Goal: Information Seeking & Learning: Learn about a topic

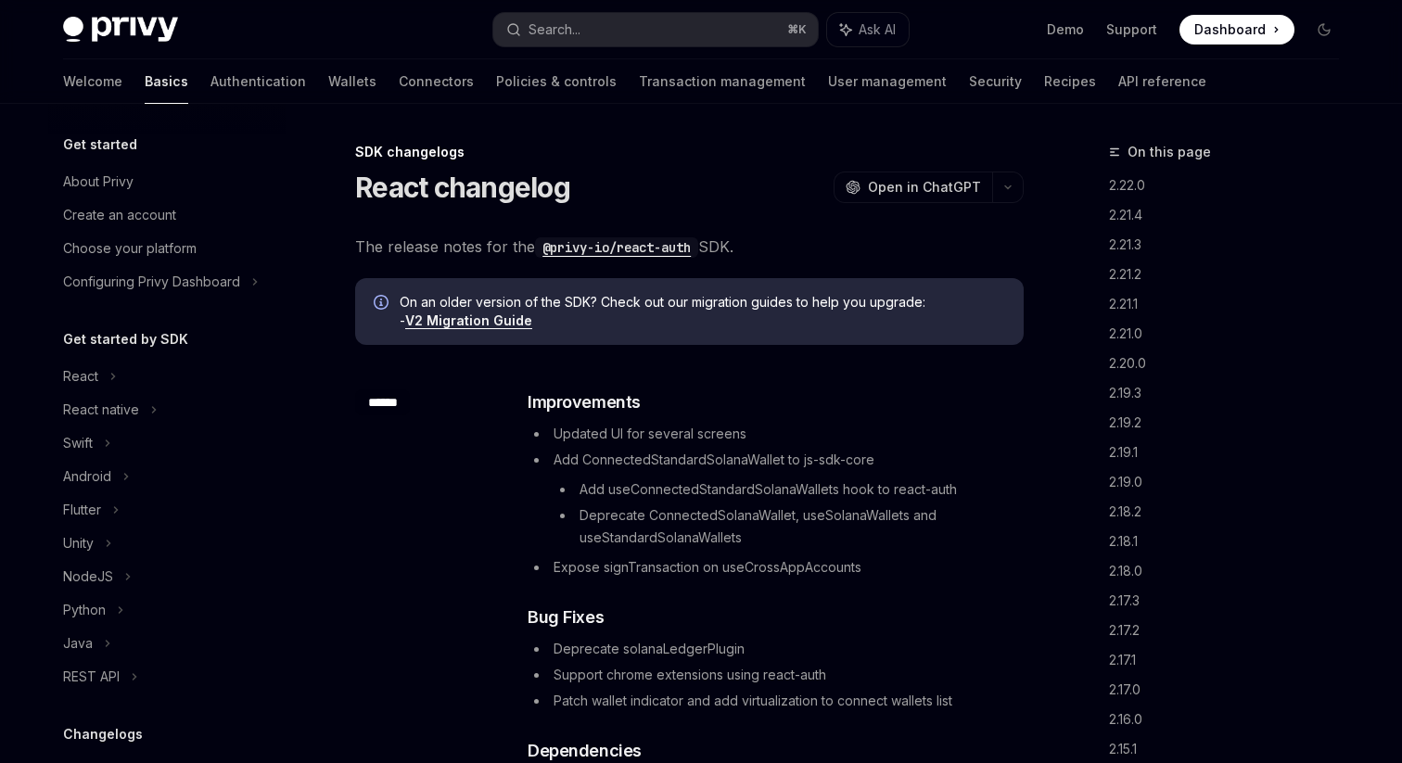
scroll to position [432, 0]
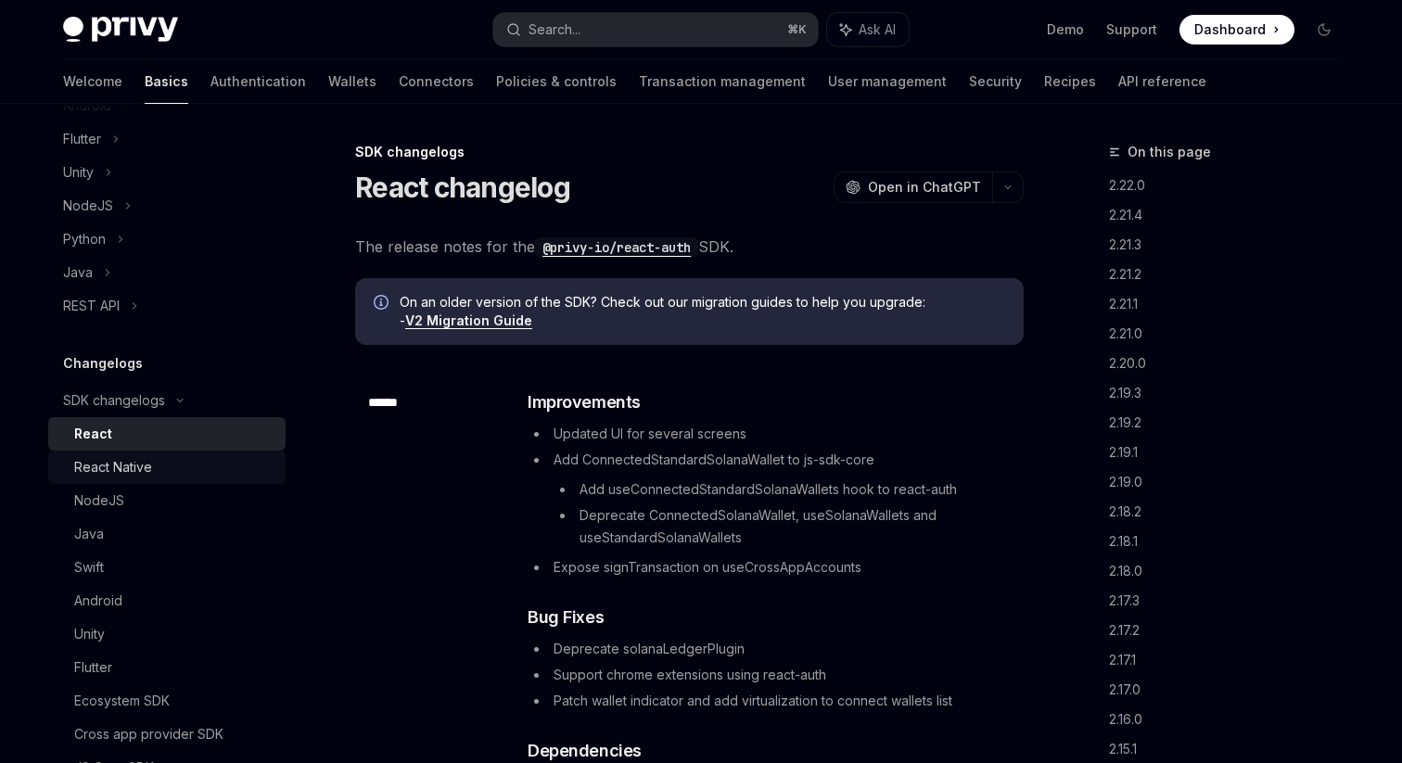
click at [127, 467] on div "React Native" at bounding box center [113, 467] width 78 height 22
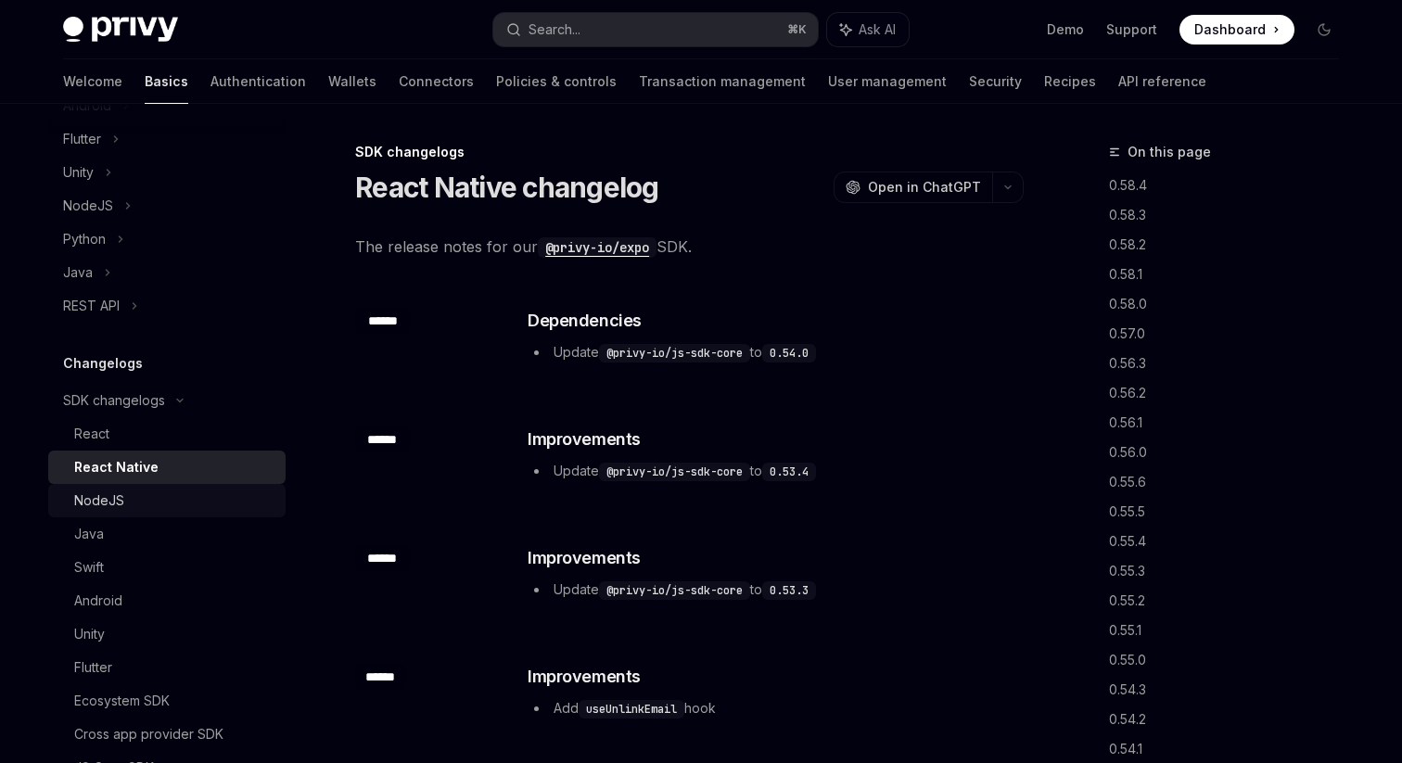
click at [121, 501] on div "NodeJS" at bounding box center [99, 501] width 50 height 22
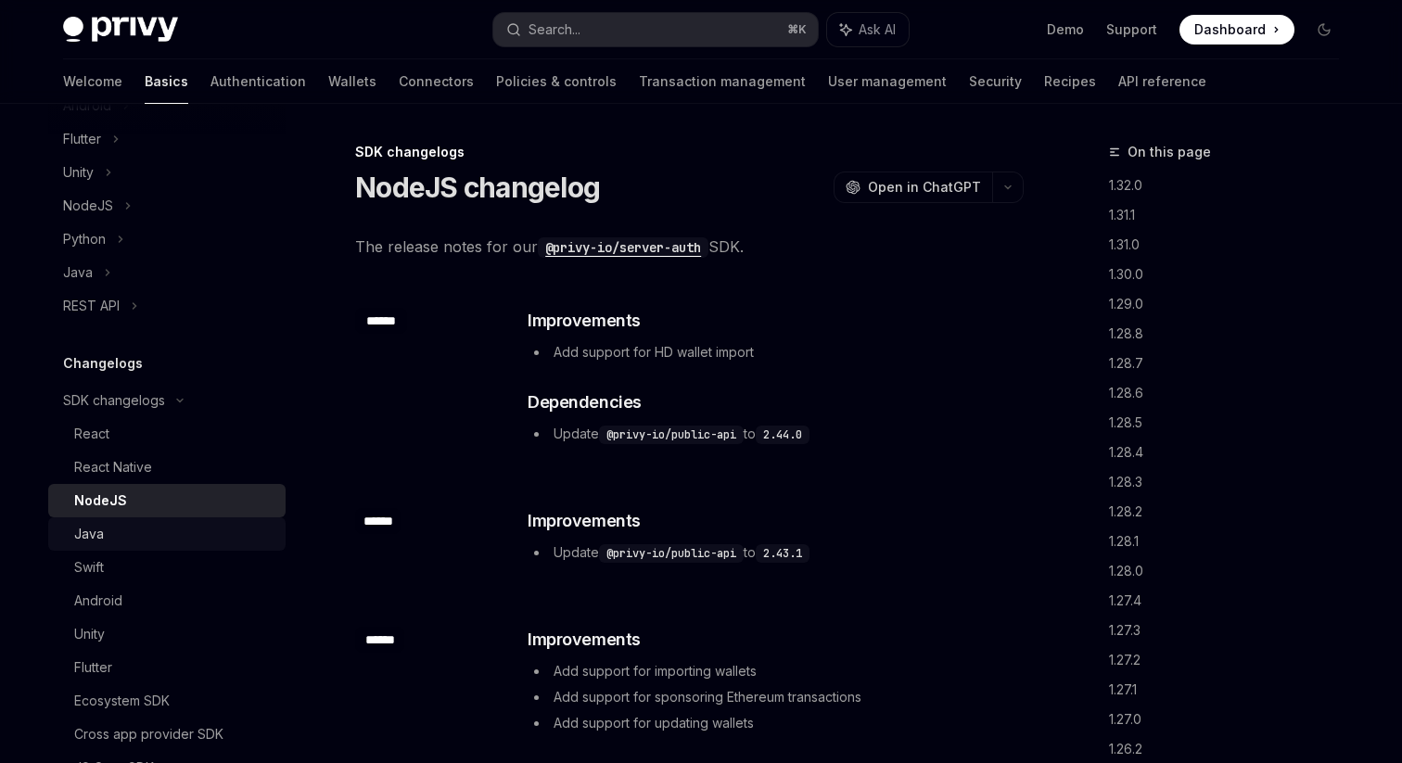
click at [112, 544] on div "Java" at bounding box center [174, 534] width 200 height 22
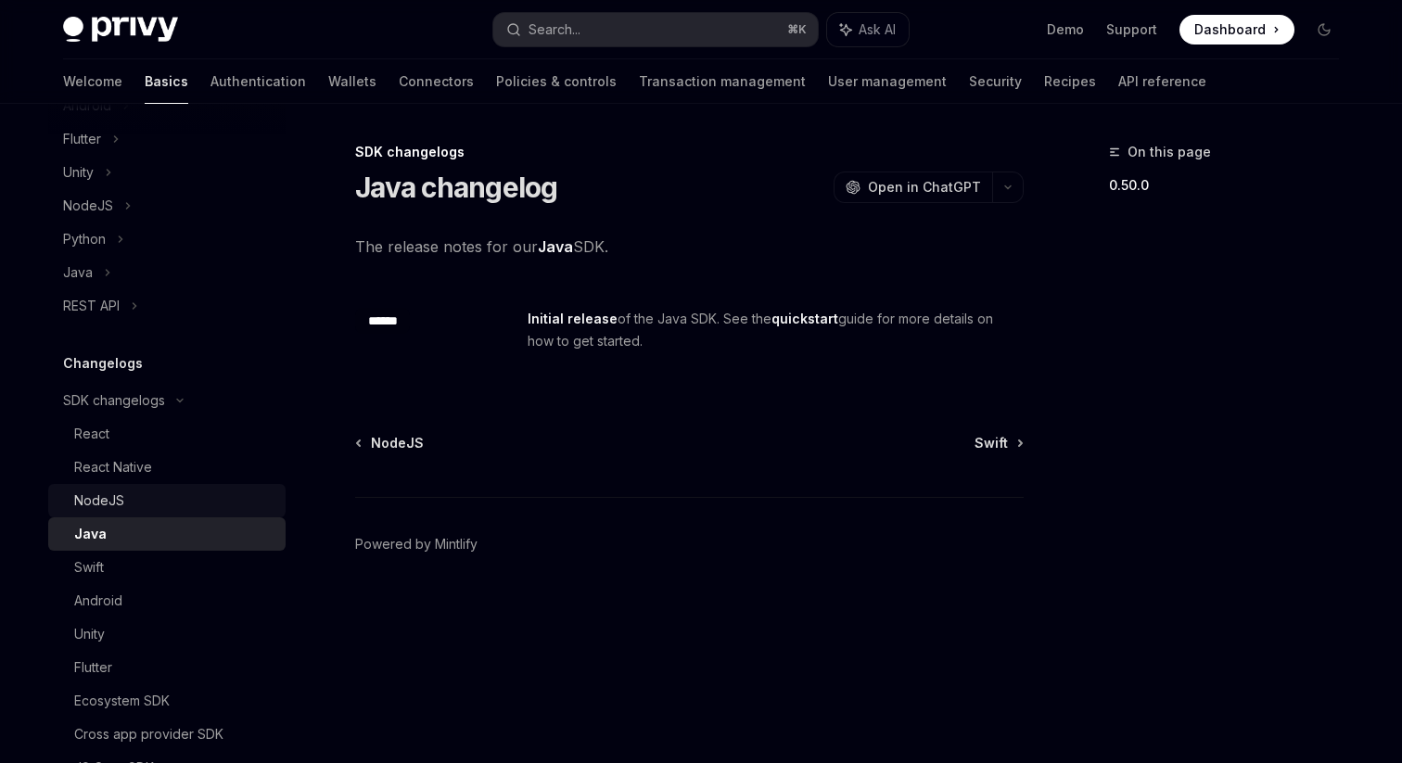
click at [119, 486] on link "NodeJS" at bounding box center [166, 500] width 237 height 33
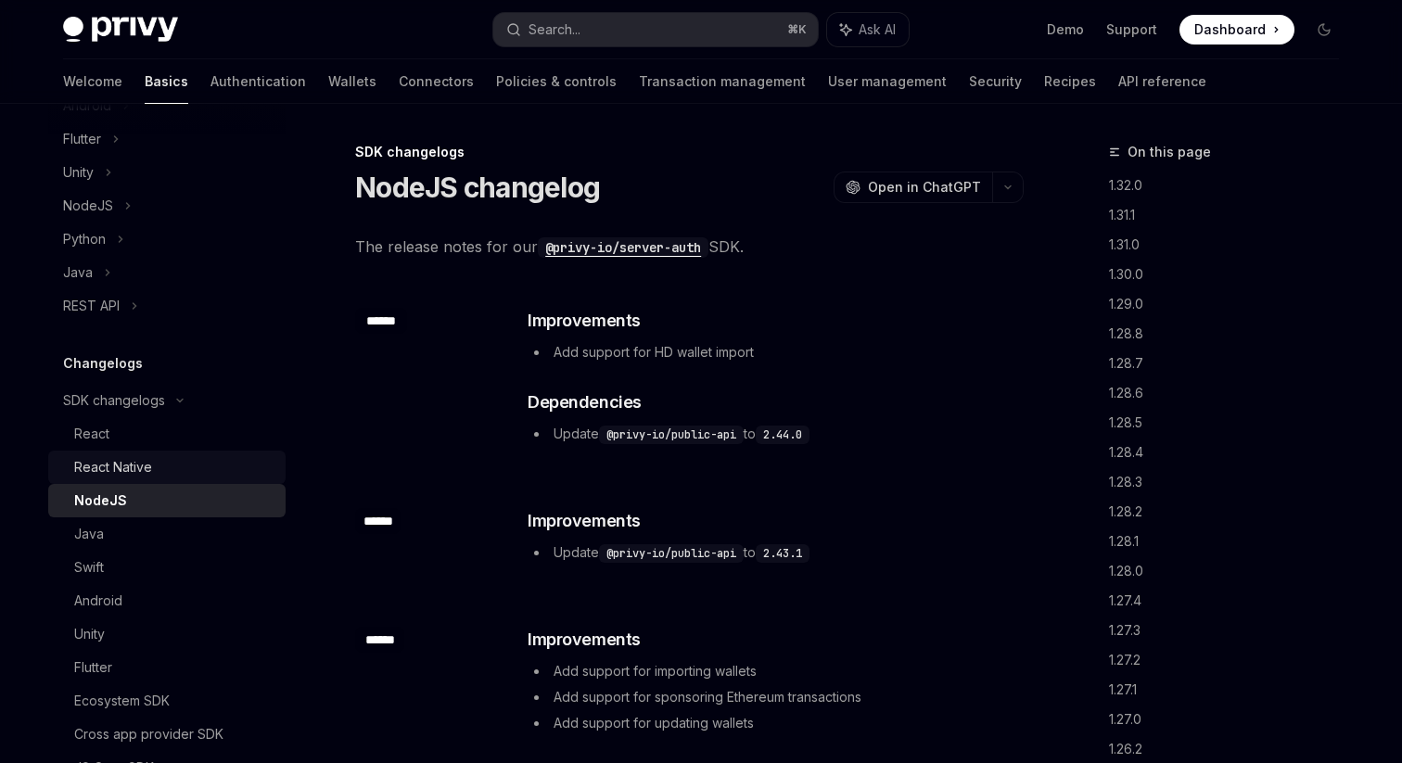
click at [122, 454] on link "React Native" at bounding box center [166, 467] width 237 height 33
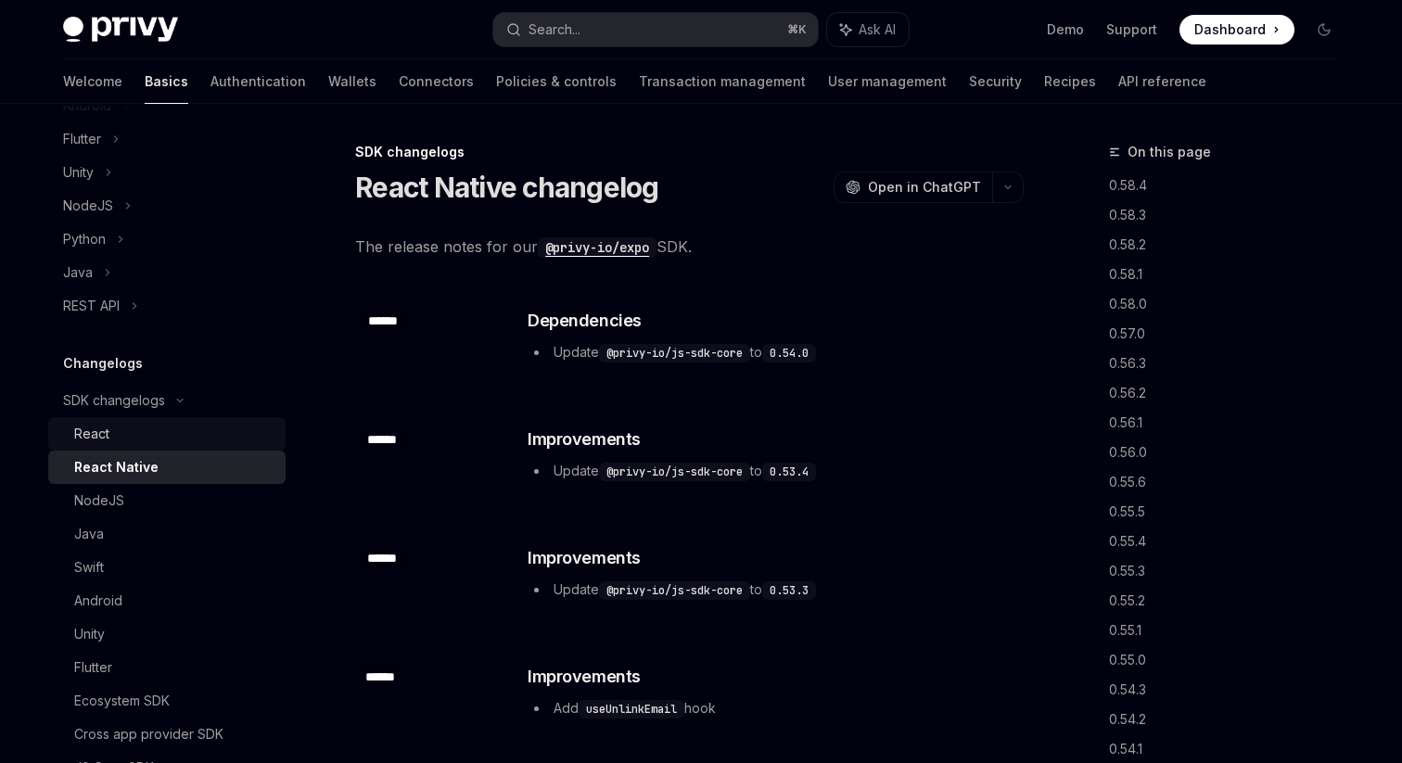
click at [124, 431] on div "React" at bounding box center [174, 434] width 200 height 22
type textarea "*"
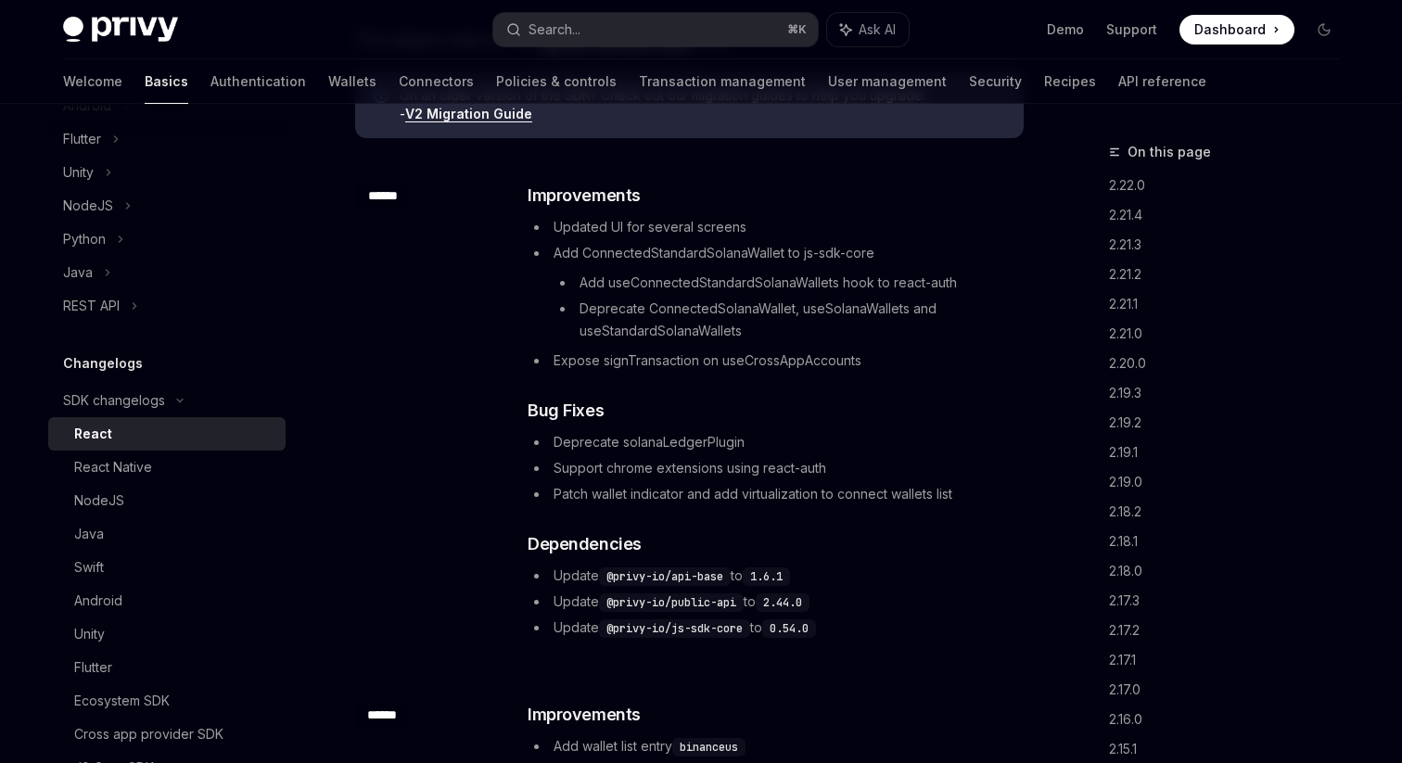
scroll to position [215, 0]
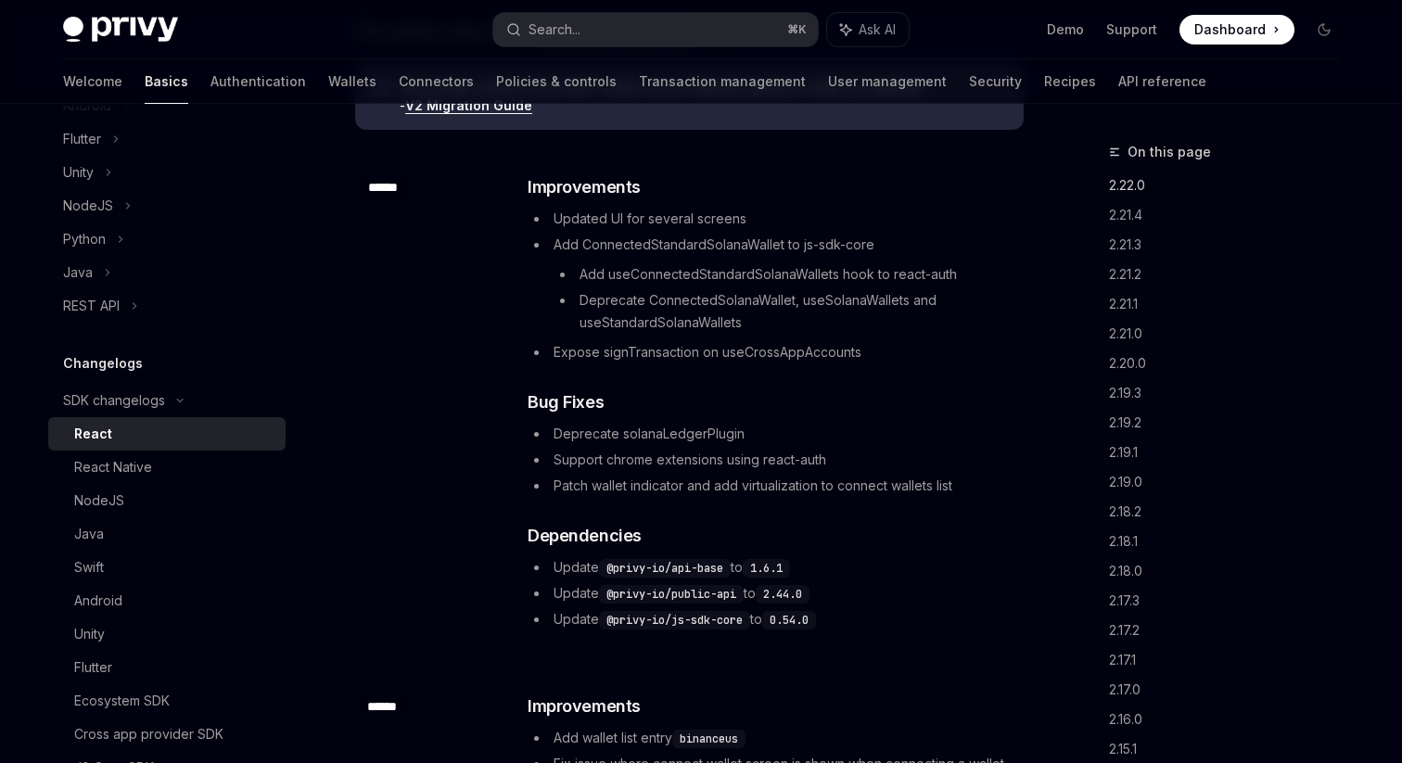
click at [1136, 186] on link "2.22.0" at bounding box center [1231, 186] width 245 height 30
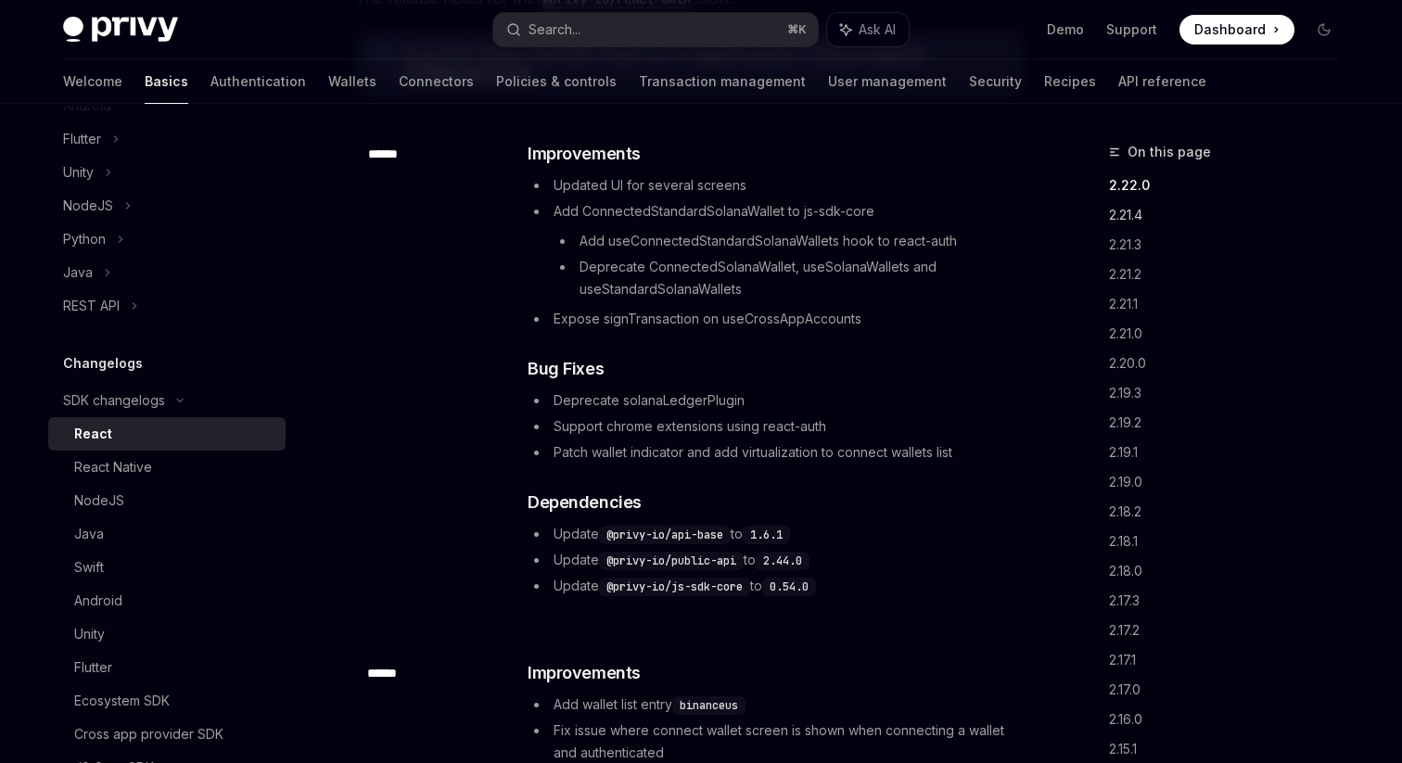
click at [1130, 224] on link "2.21.4" at bounding box center [1231, 215] width 245 height 30
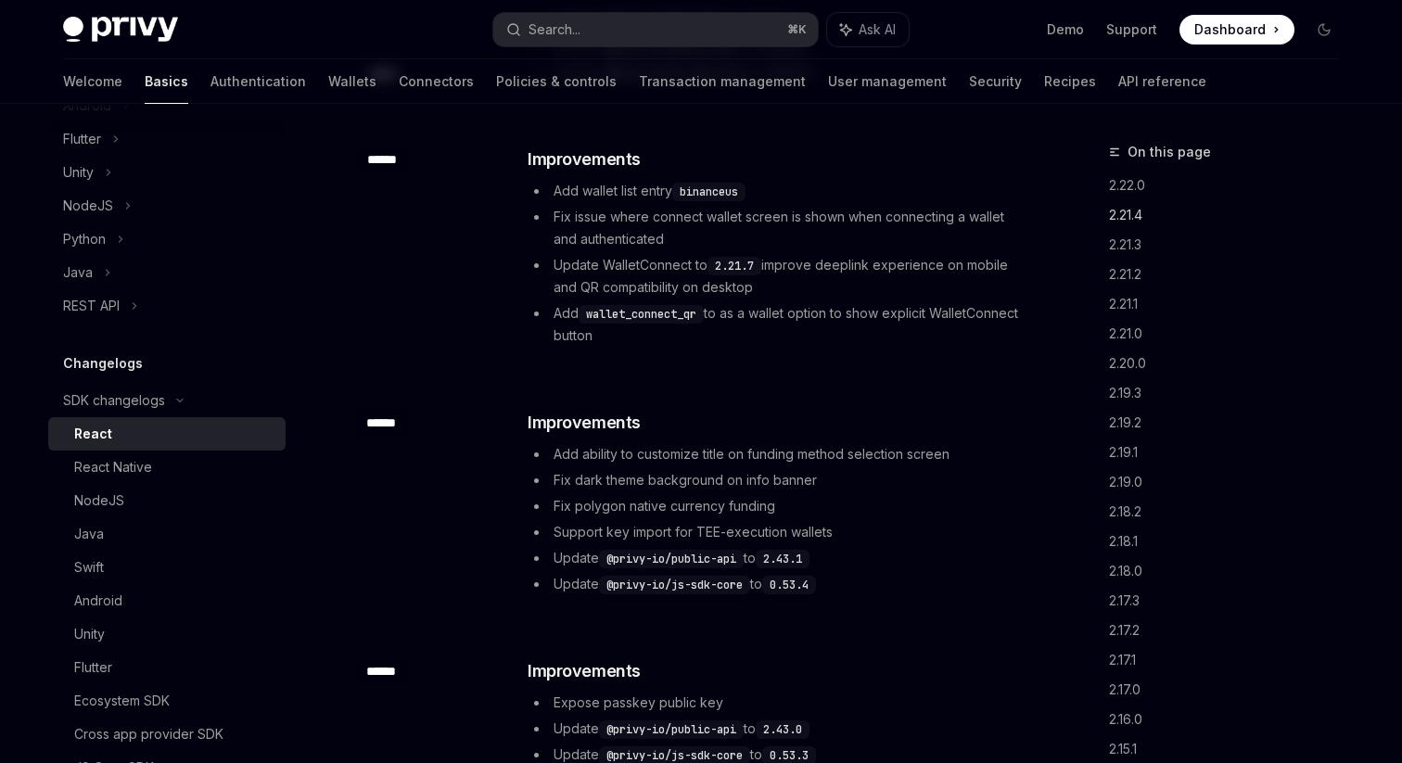
scroll to position [768, 0]
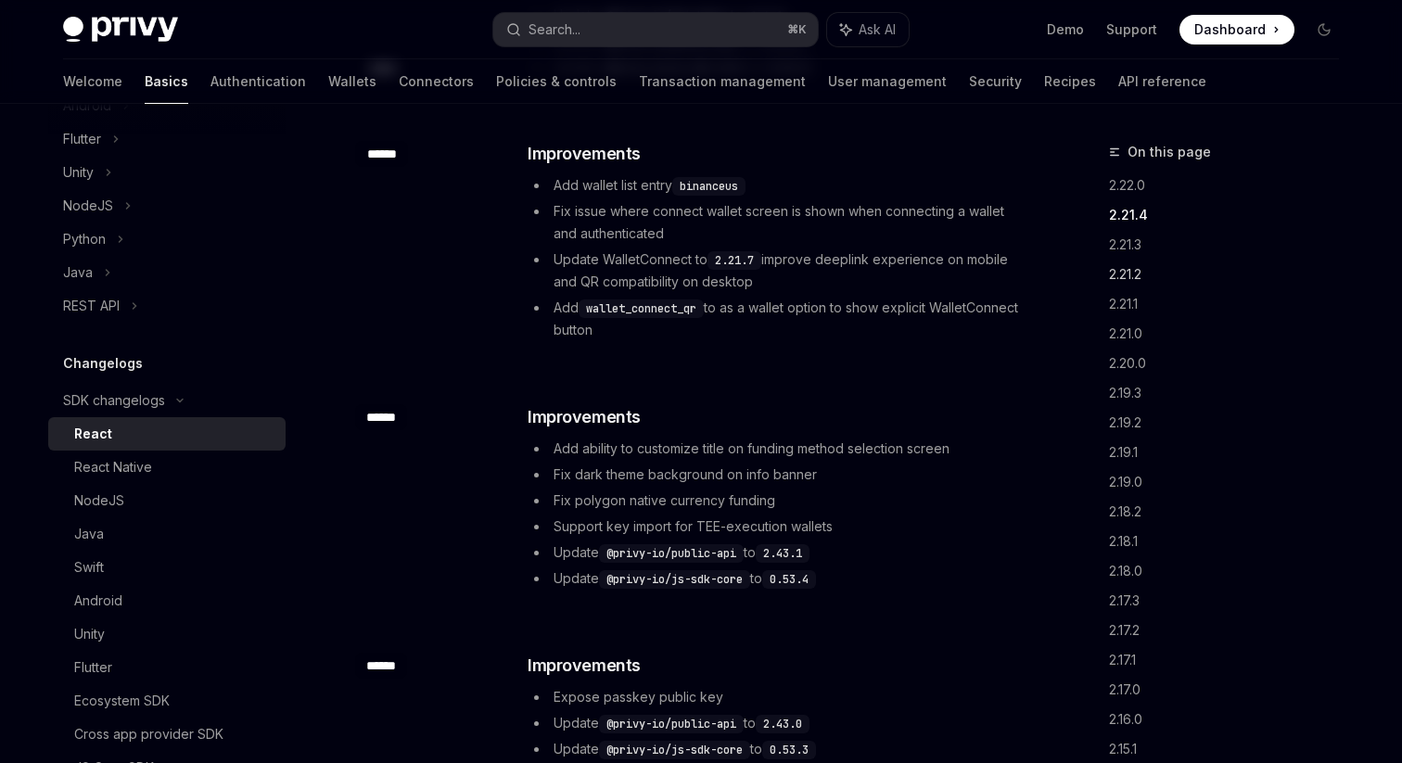
click at [1142, 264] on link "2.21.2" at bounding box center [1231, 275] width 245 height 30
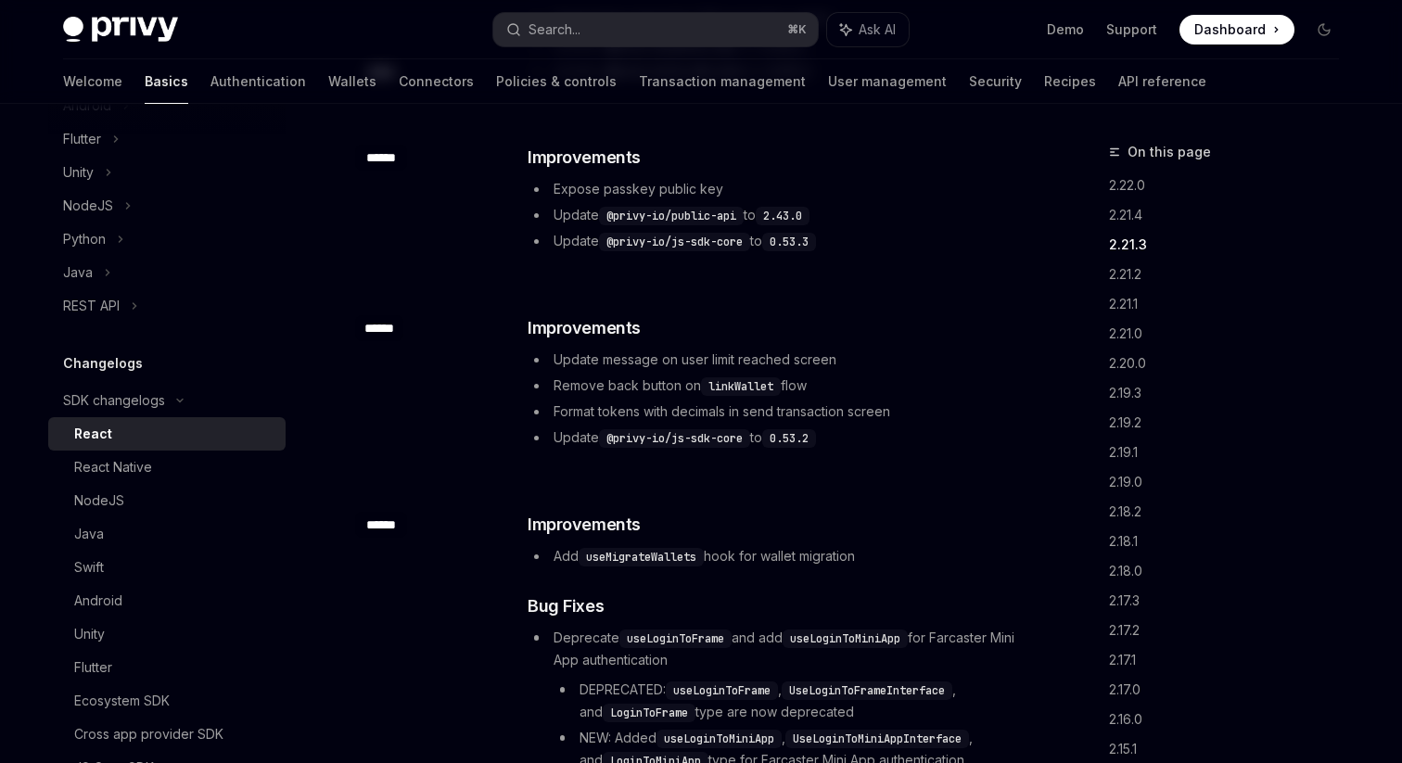
scroll to position [1280, 0]
